Goal: Connect with others: Connect with others

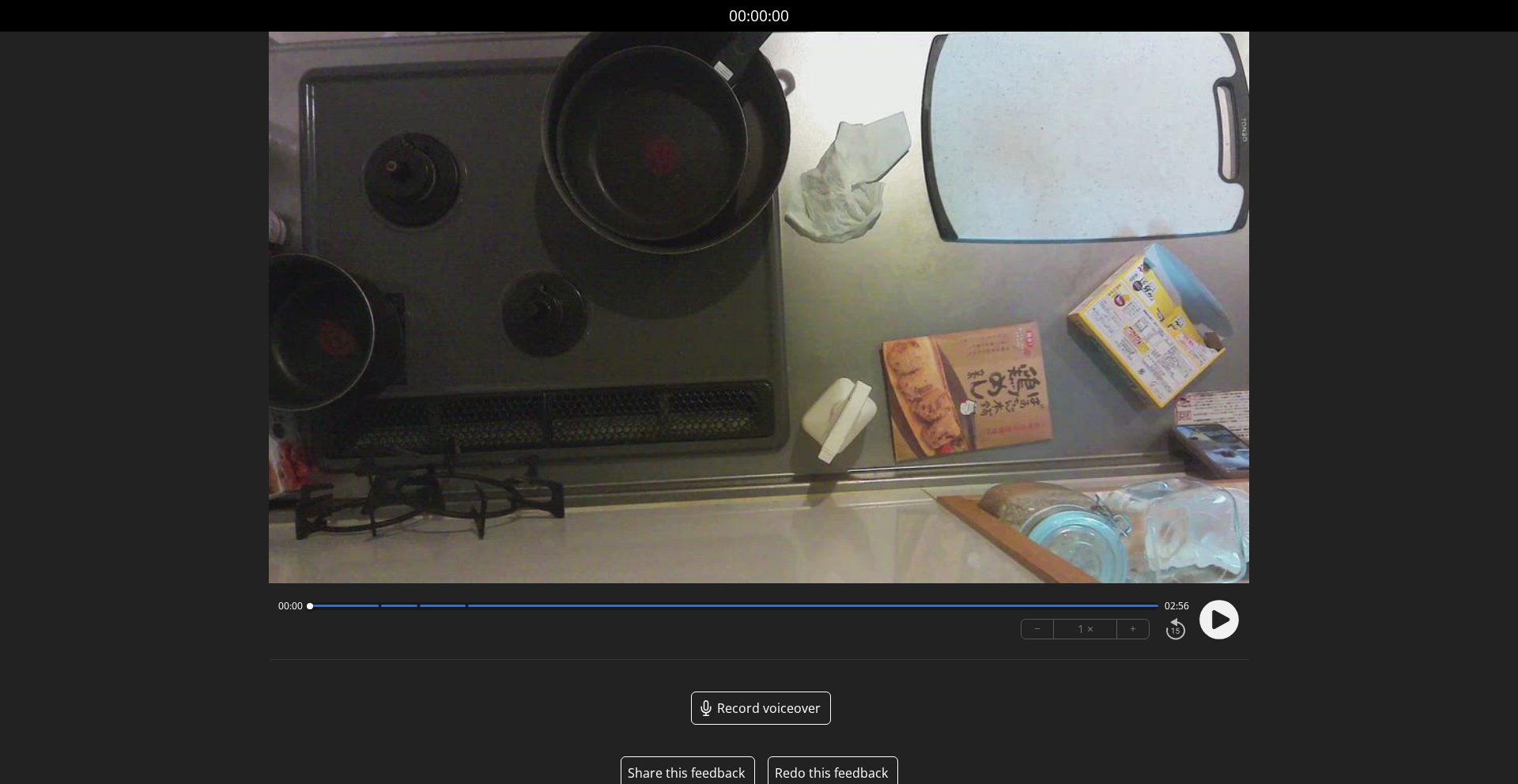
drag, startPoint x: 1137, startPoint y: 608, endPoint x: 902, endPoint y: 602, distance: 235.1
click at [902, 602] on div at bounding box center [733, 606] width 849 height 8
drag, startPoint x: 901, startPoint y: 607, endPoint x: 312, endPoint y: 605, distance: 589.0
click at [312, 605] on div at bounding box center [315, 606] width 6 height 6
click at [1223, 626] on circle at bounding box center [1219, 619] width 40 height 40
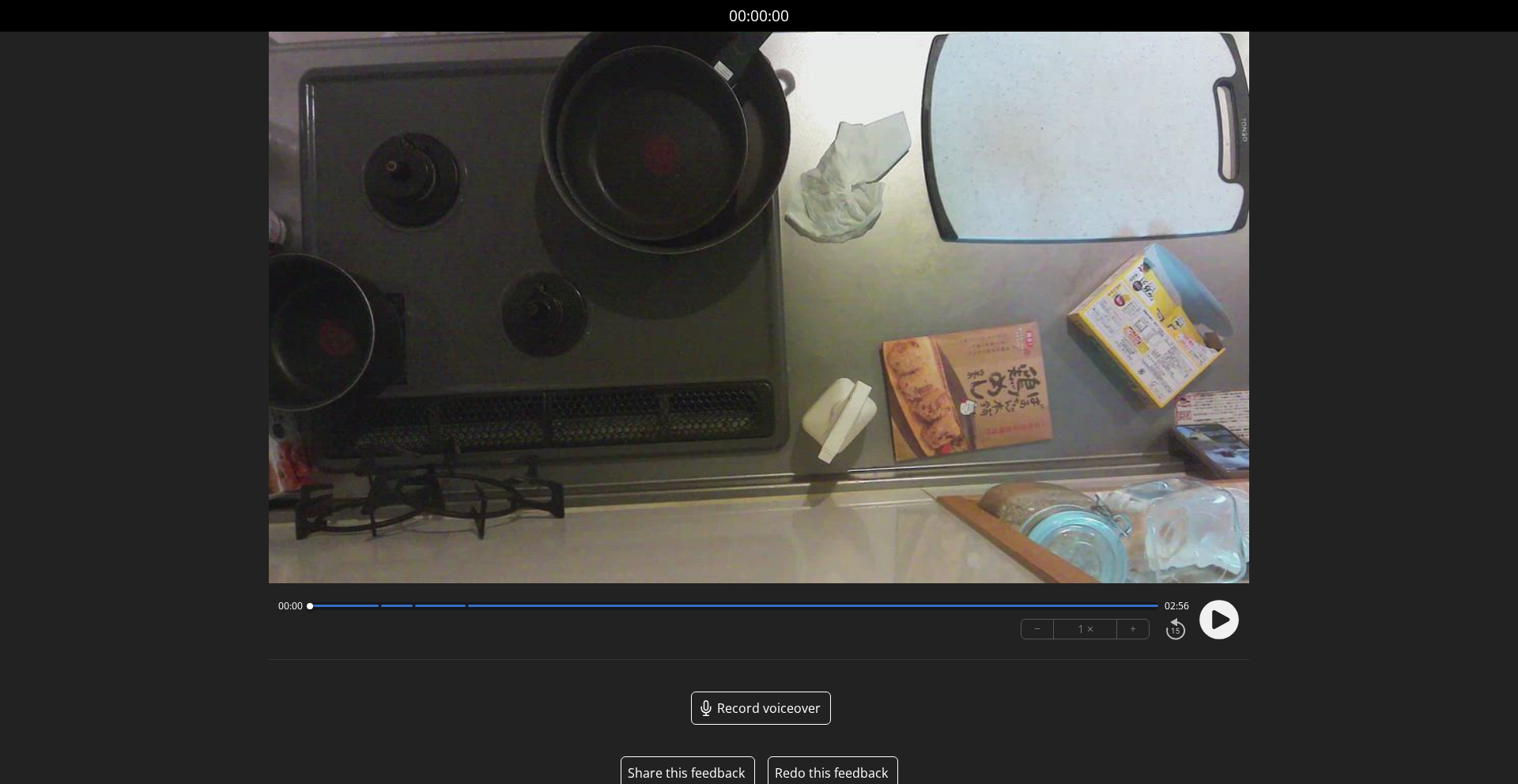
click at [1222, 614] on icon at bounding box center [1221, 618] width 18 height 19
click at [1132, 634] on button "+" at bounding box center [1133, 629] width 32 height 19
